Goal: Transaction & Acquisition: Purchase product/service

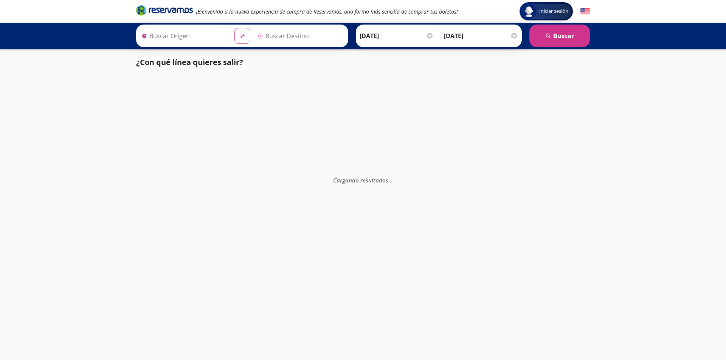
type input "[GEOGRAPHIC_DATA][PERSON_NAME], [GEOGRAPHIC_DATA][PERSON_NAME]"
type input "[GEOGRAPHIC_DATA], [GEOGRAPHIC_DATA]"
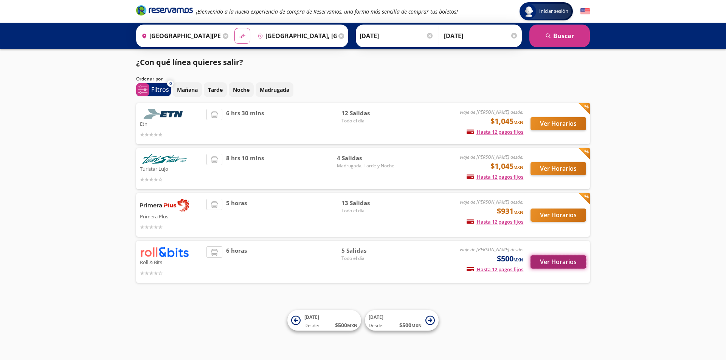
click at [548, 264] on button "Ver Horarios" at bounding box center [558, 262] width 56 height 13
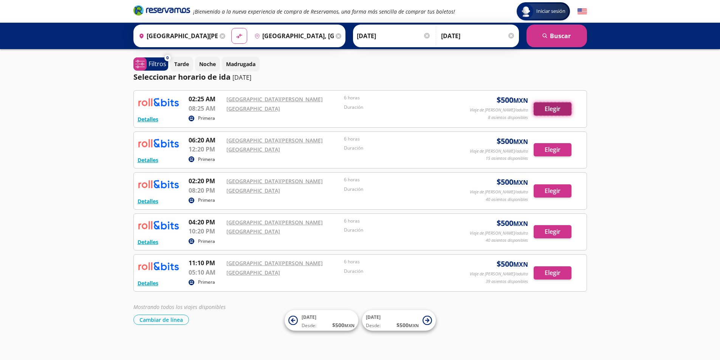
click at [552, 109] on button "Elegir" at bounding box center [553, 108] width 38 height 13
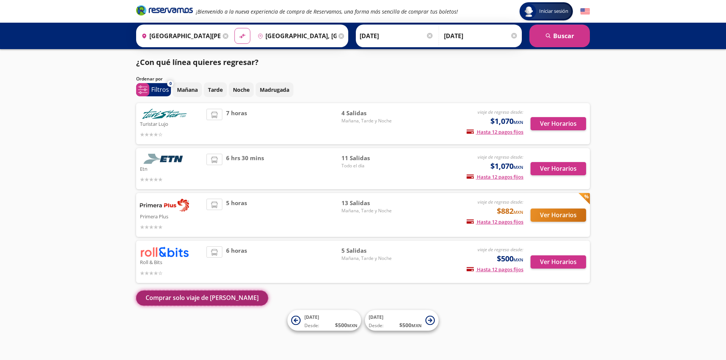
click at [173, 296] on button "Comprar solo viaje de [PERSON_NAME]" at bounding box center [202, 298] width 132 height 15
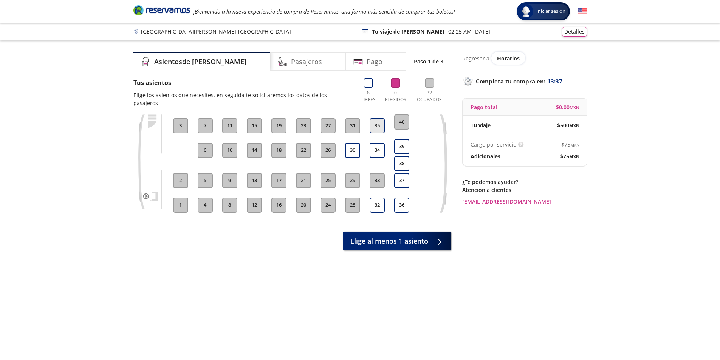
click at [379, 118] on button "35" at bounding box center [377, 125] width 15 height 15
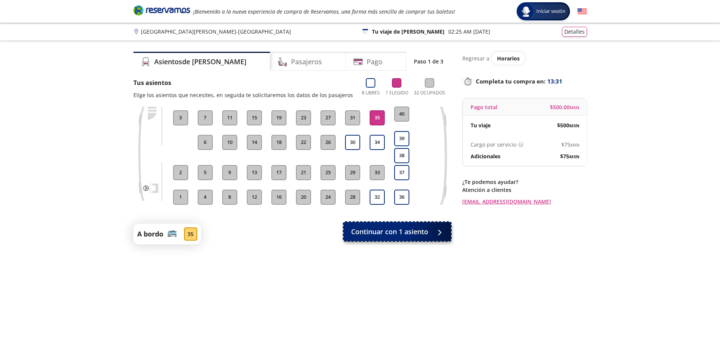
click at [383, 231] on span "Continuar con 1 asiento" at bounding box center [389, 232] width 77 height 10
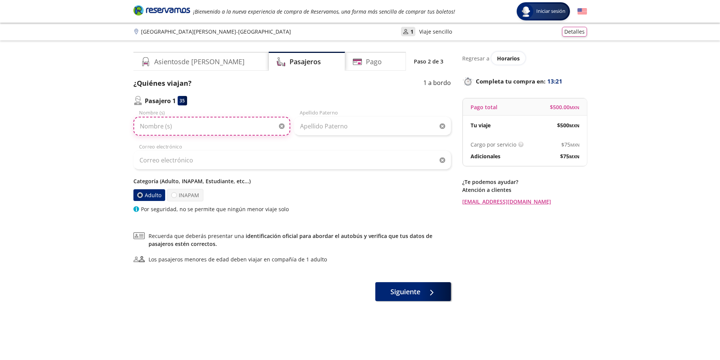
click at [236, 127] on input "Nombre (s)" at bounding box center [211, 126] width 157 height 19
type input "luz"
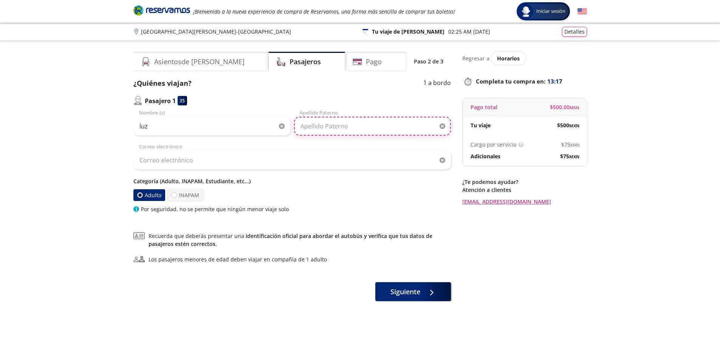
click at [350, 124] on input "Apellido Paterno" at bounding box center [372, 126] width 157 height 19
type input "gallardo"
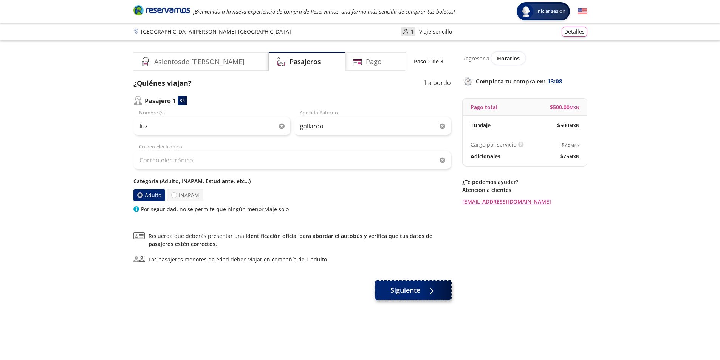
click at [403, 297] on button "Siguiente" at bounding box center [413, 290] width 76 height 19
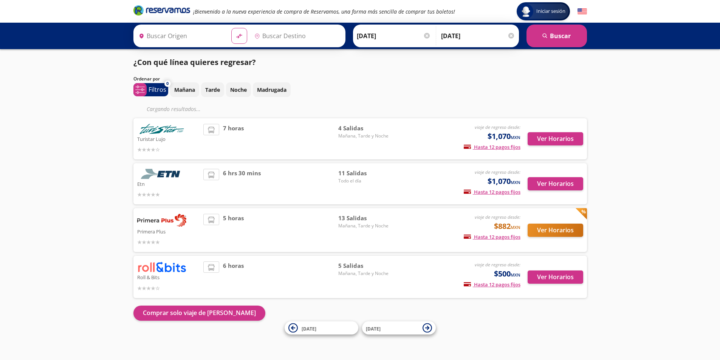
type input "[GEOGRAPHIC_DATA][PERSON_NAME], [GEOGRAPHIC_DATA][PERSON_NAME]"
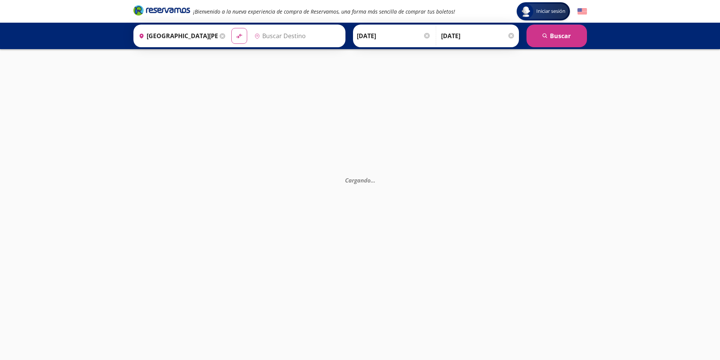
type input "[GEOGRAPHIC_DATA], [GEOGRAPHIC_DATA]"
